Goal: Information Seeking & Learning: Learn about a topic

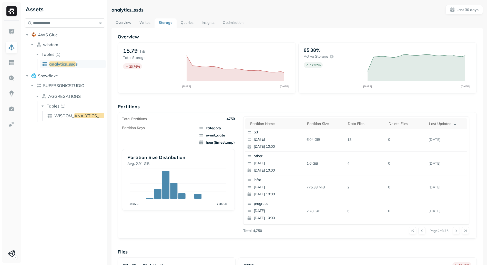
click at [129, 23] on link "Overview" at bounding box center [123, 22] width 24 height 9
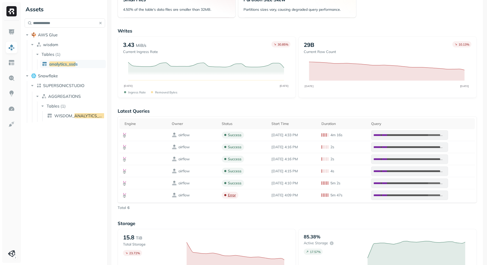
scroll to position [295, 0]
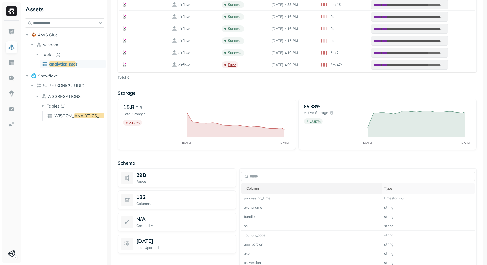
click at [346, 184] on th "Column" at bounding box center [311, 188] width 140 height 11
click at [341, 177] on input "text" at bounding box center [358, 176] width 234 height 9
type input "******"
click at [256, 214] on td "event_name" at bounding box center [299, 216] width 117 height 9
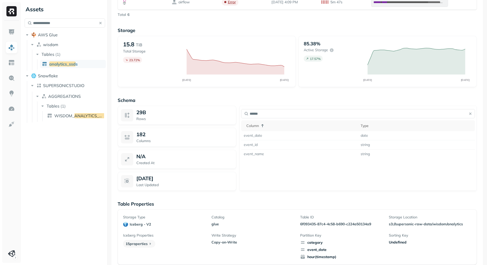
scroll to position [364, 0]
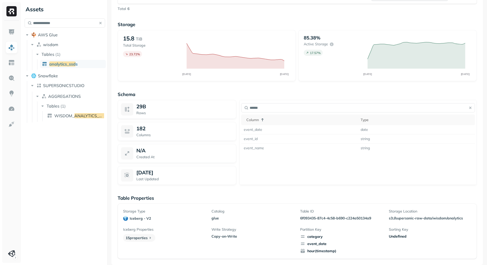
click at [303, 218] on p "6f093435-87c4-4c58-b690-c224a50134a9" at bounding box center [341, 218] width 82 height 5
drag, startPoint x: 308, startPoint y: 218, endPoint x: 364, endPoint y: 217, distance: 55.3
click at [364, 217] on p "6f093435-87c4-4c58-b690-c224a50134a9" at bounding box center [341, 218] width 82 height 5
copy p "6f093435-87c4-4c58-b690-c224a50134a9"
click at [254, 148] on td "event_name" at bounding box center [299, 148] width 117 height 9
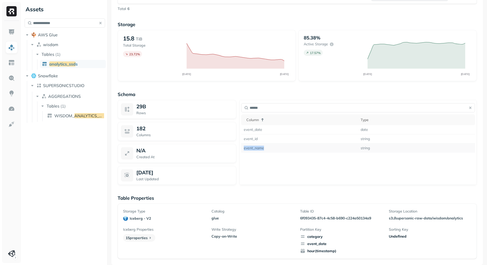
click at [254, 148] on td "event_name" at bounding box center [299, 148] width 117 height 9
copy td "event_name"
click at [241, 195] on p "Table Properties" at bounding box center [297, 198] width 359 height 6
click at [78, 246] on div "**********" at bounding box center [65, 132] width 85 height 265
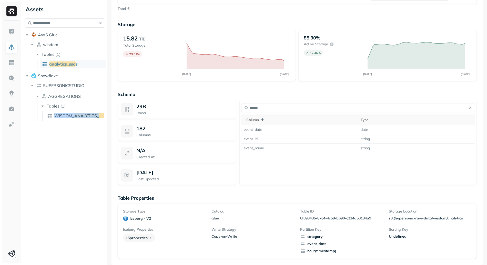
click at [78, 246] on div "**********" at bounding box center [65, 132] width 85 height 265
click at [87, 174] on div "**********" at bounding box center [65, 132] width 85 height 265
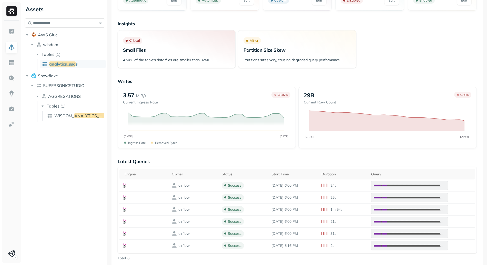
scroll to position [16, 0]
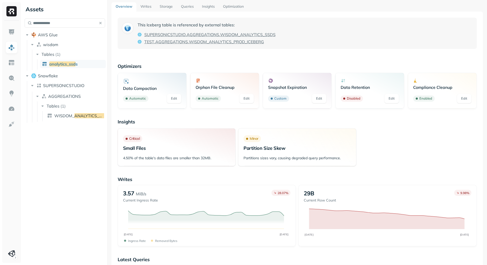
click at [380, 135] on div "Critical Small Files 4.50% of the table's data files are smaller than 32MB. Min…" at bounding box center [297, 147] width 359 height 38
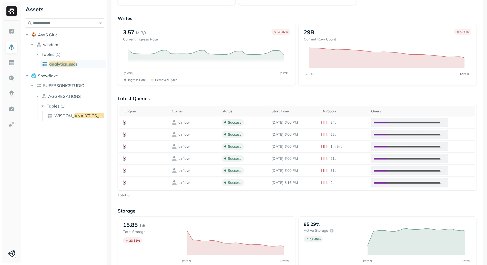
scroll to position [230, 0]
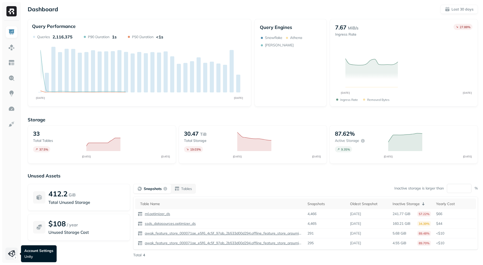
click at [13, 255] on html "Dashboard Last 30 days Query Performance SEP [DATE] Queries 2,116,375 P90 Durat…" at bounding box center [241, 142] width 483 height 285
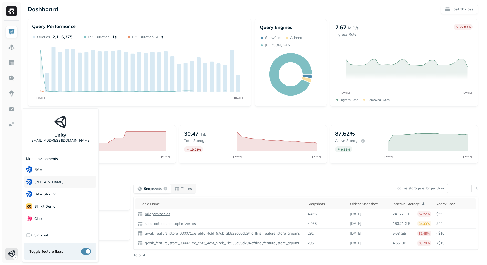
click at [46, 179] on span "[PERSON_NAME]" at bounding box center [44, 182] width 37 height 6
